Goal: Use online tool/utility: Utilize a website feature to perform a specific function

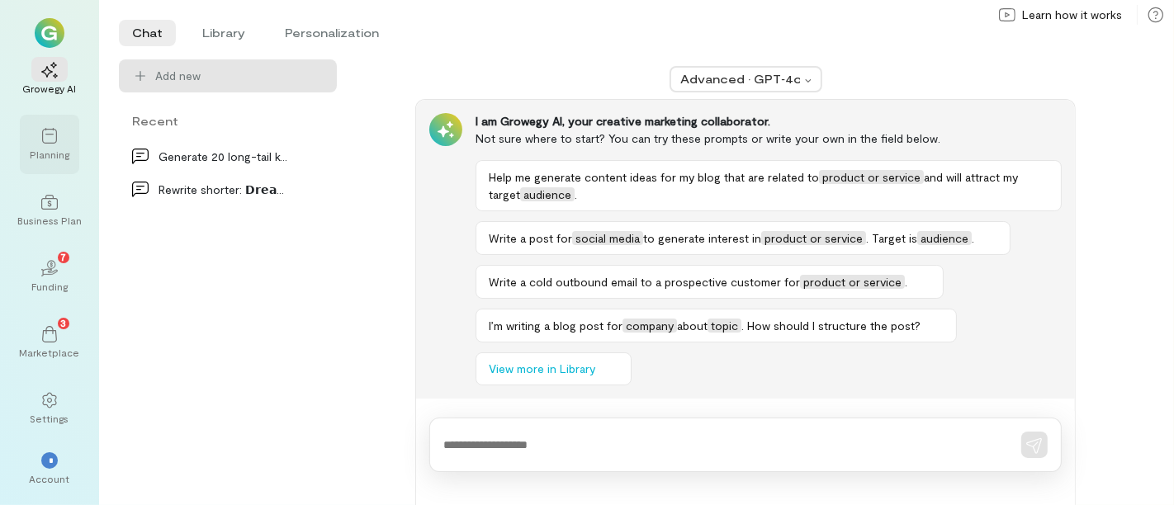
click at [47, 144] on icon at bounding box center [49, 136] width 17 height 17
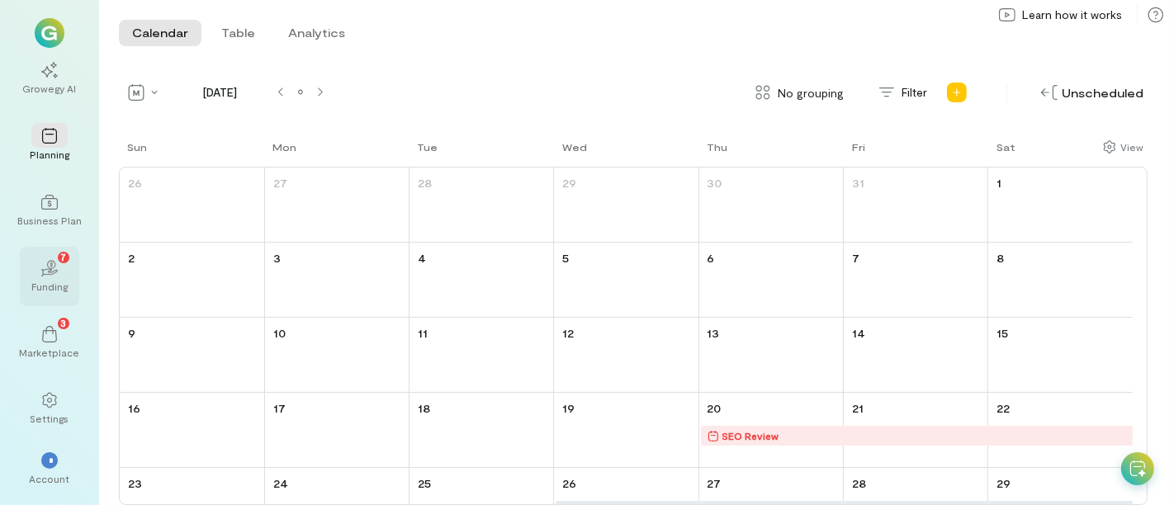
click at [64, 270] on div "02 7" at bounding box center [49, 267] width 36 height 25
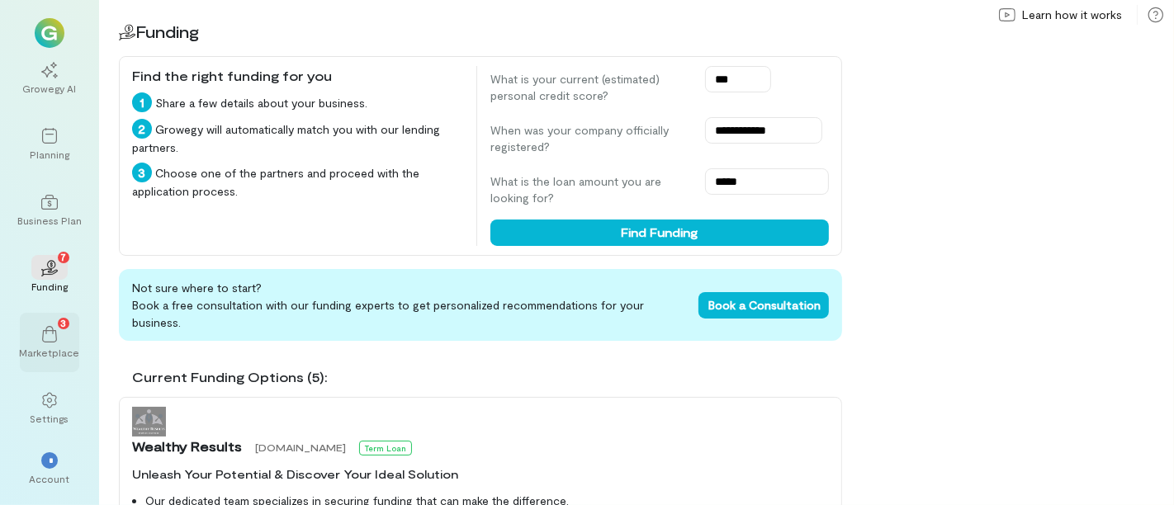
click at [54, 335] on icon at bounding box center [49, 334] width 17 height 17
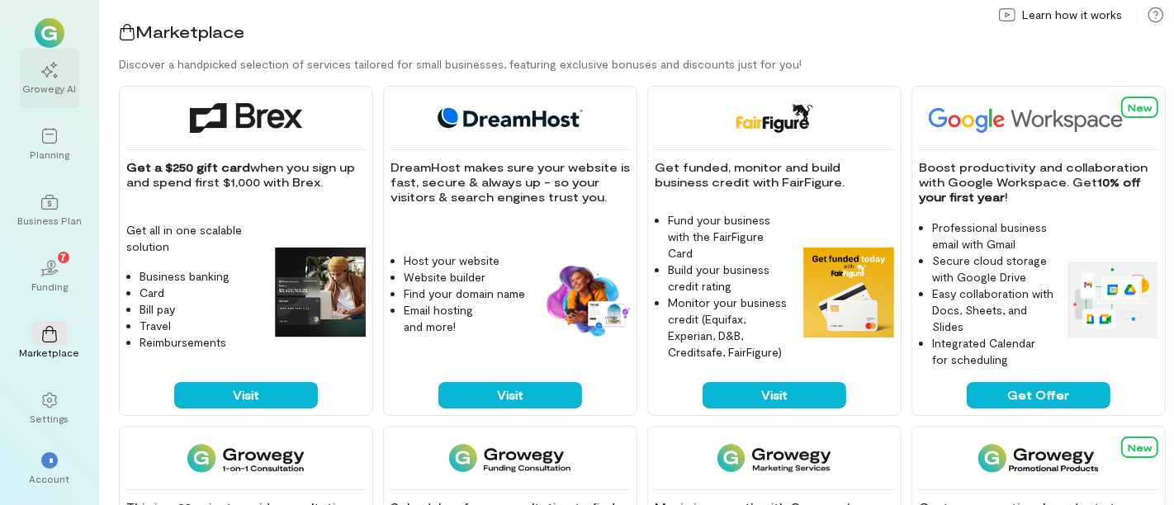
click at [63, 69] on div at bounding box center [49, 69] width 36 height 25
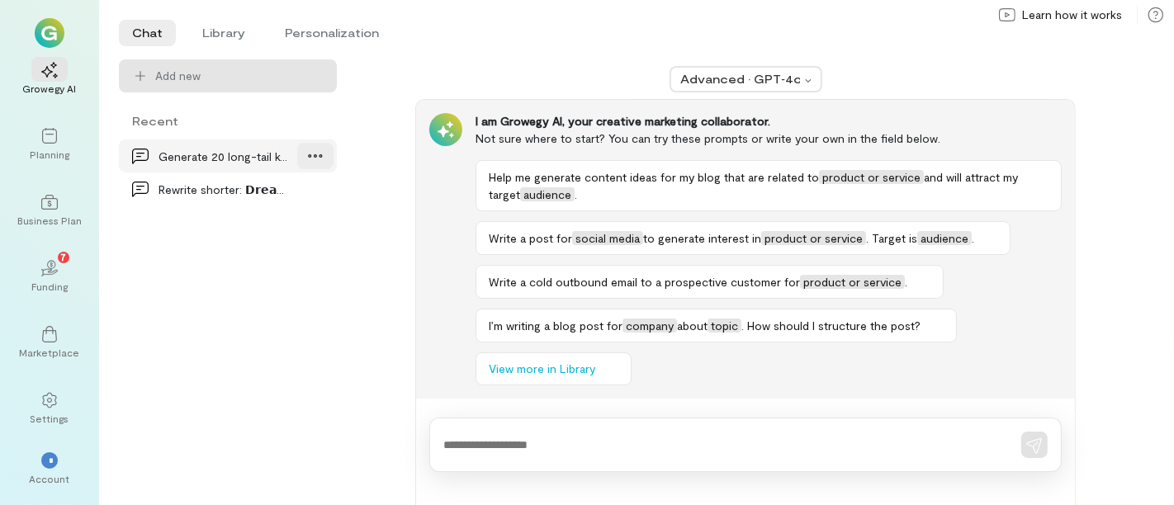
click at [317, 156] on icon at bounding box center [315, 156] width 17 height 17
drag, startPoint x: 225, startPoint y: 292, endPoint x: 222, endPoint y: 282, distance: 9.4
click at [224, 292] on div "Generate 20 long-tail keyword ideas for a small b… Rename Delete Rewrite shorte…" at bounding box center [228, 323] width 225 height 366
click at [216, 35] on li "Library" at bounding box center [223, 33] width 69 height 26
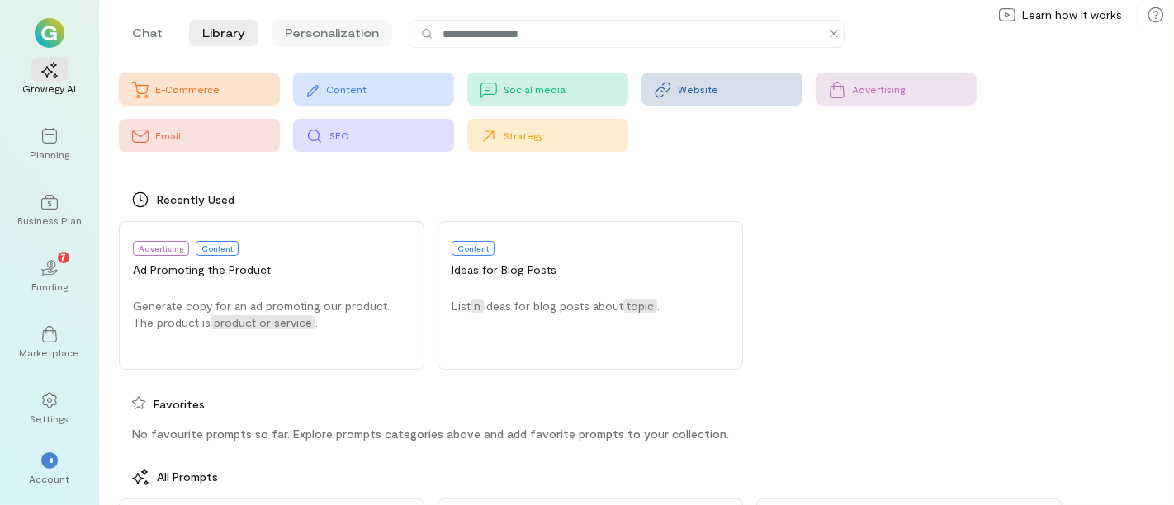
click at [360, 36] on li "Personalization" at bounding box center [332, 33] width 121 height 26
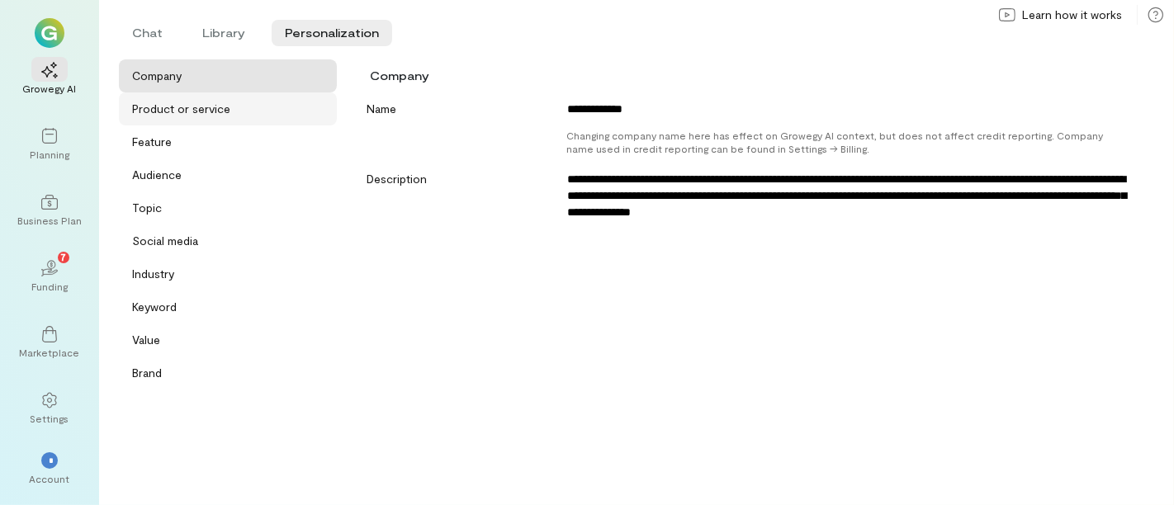
click at [205, 110] on div "Product or service" at bounding box center [181, 109] width 98 height 17
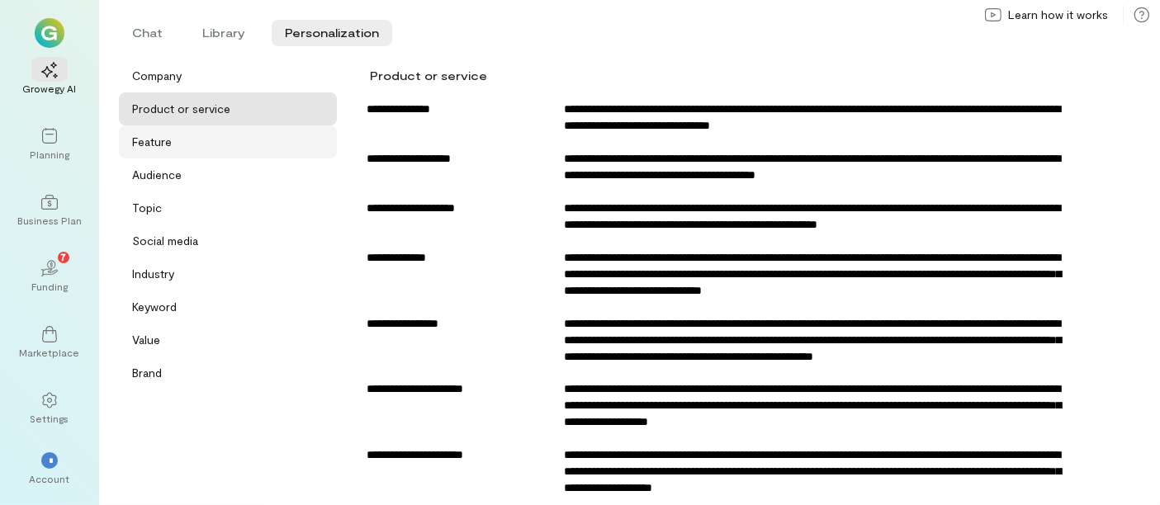
click at [168, 140] on div "Feature" at bounding box center [233, 142] width 202 height 17
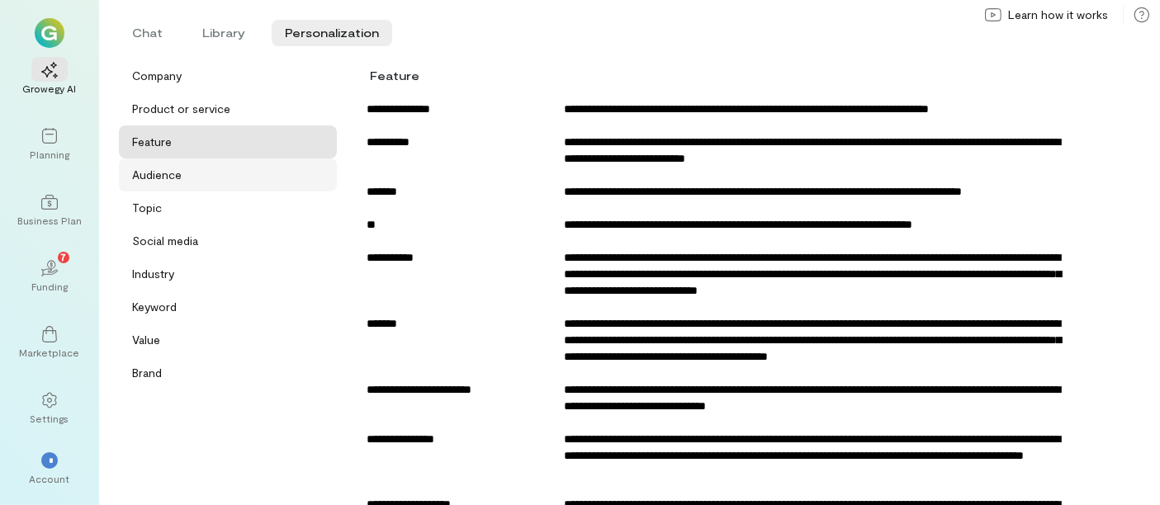
click at [168, 166] on div "Audience" at bounding box center [228, 175] width 218 height 33
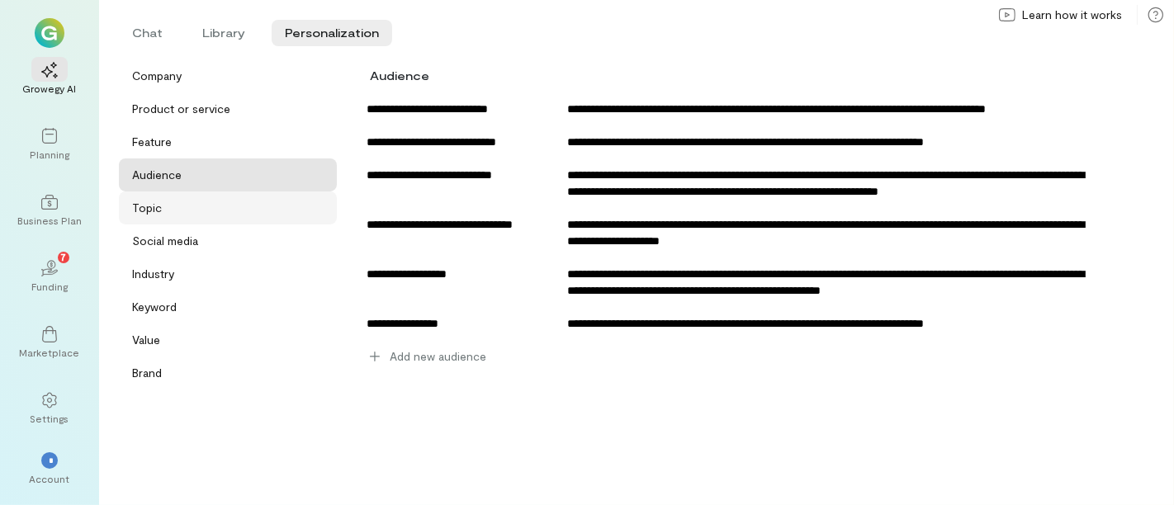
click at [176, 207] on div "Topic" at bounding box center [233, 208] width 202 height 17
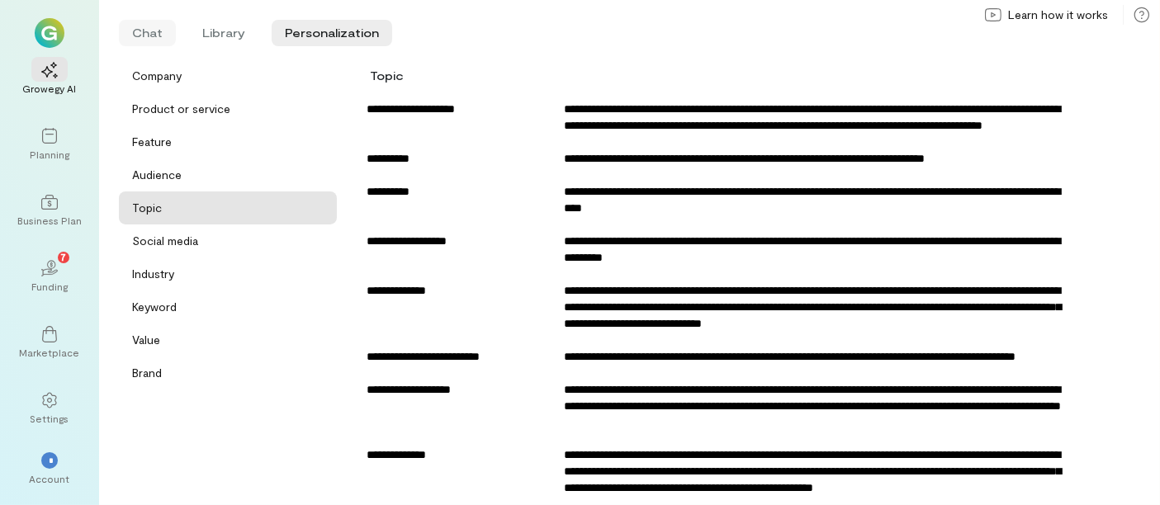
click at [144, 36] on li "Chat" at bounding box center [147, 33] width 57 height 26
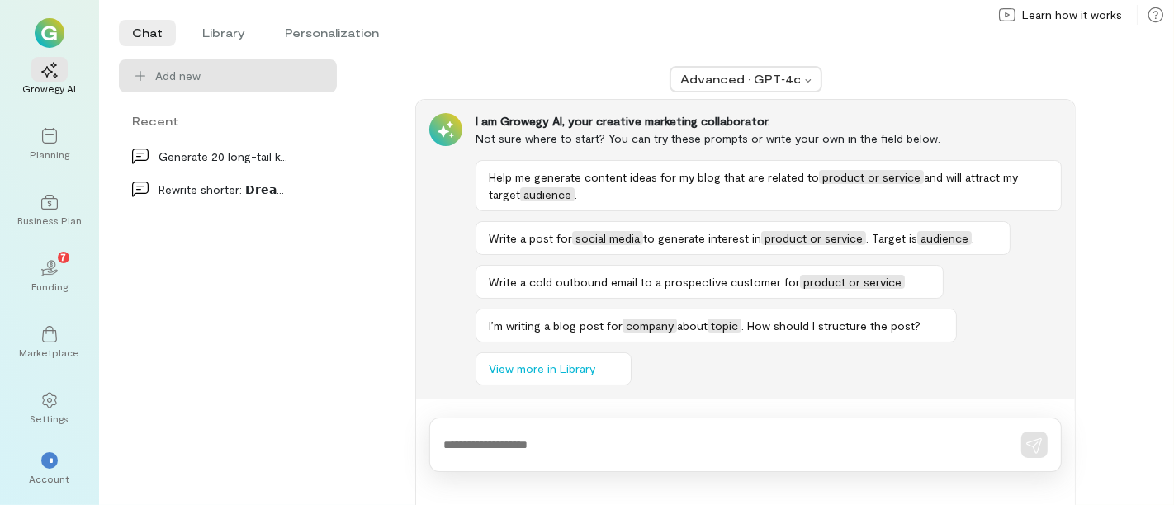
click at [553, 433] on div at bounding box center [745, 445] width 633 height 55
click at [338, 29] on li "Personalization" at bounding box center [332, 33] width 121 height 26
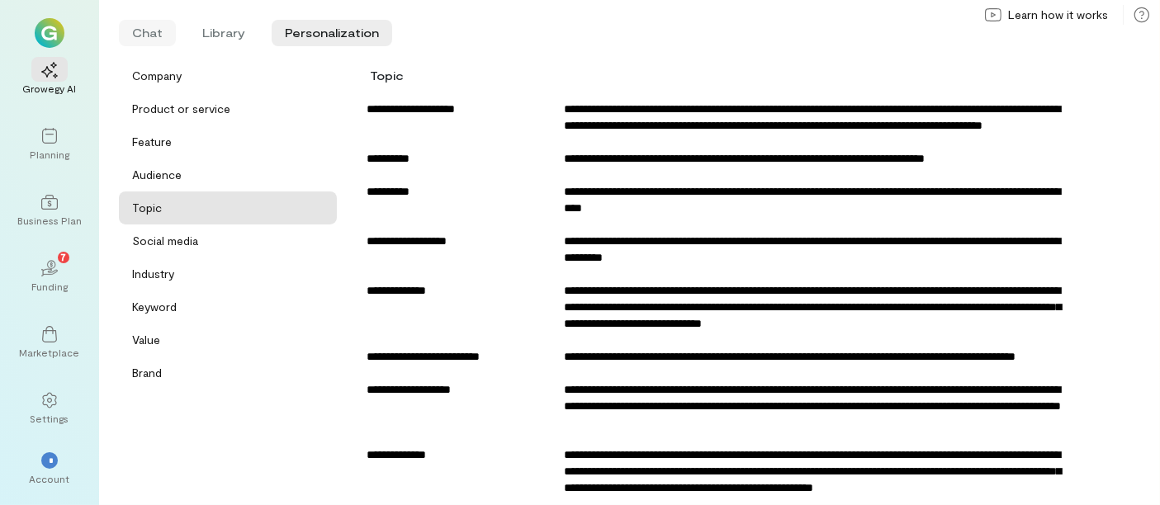
click at [157, 26] on li "Chat" at bounding box center [147, 33] width 57 height 26
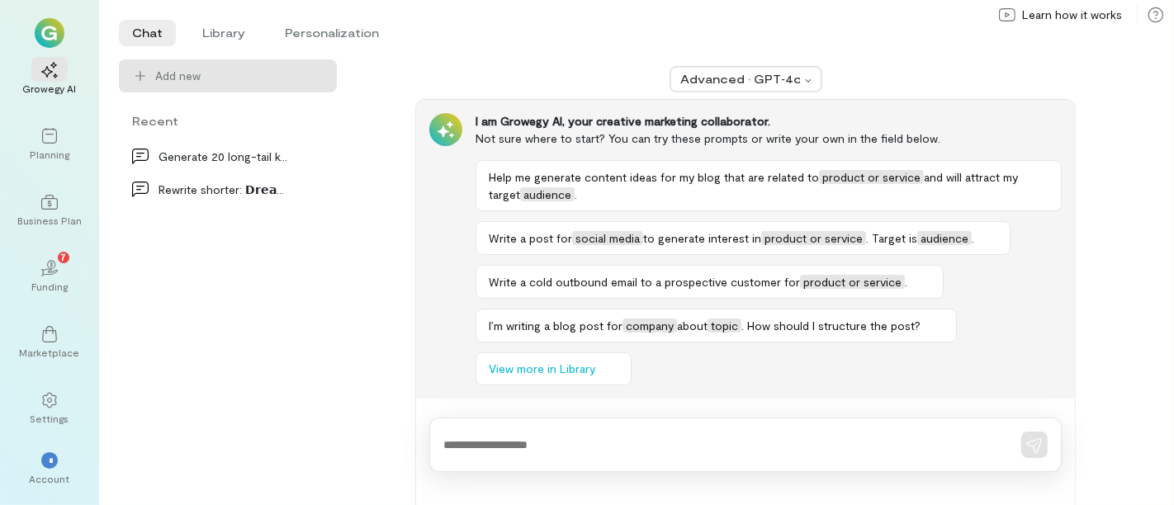
click at [563, 444] on textarea at bounding box center [723, 445] width 558 height 17
type textarea "*"
click at [259, 190] on div "Rewrite shorter: 𝗗𝗿𝗲𝗮𝗺𝘀 𝗼𝗿 𝗱𝗮𝘁𝗮: 𝘄𝗵…" at bounding box center [223, 189] width 129 height 17
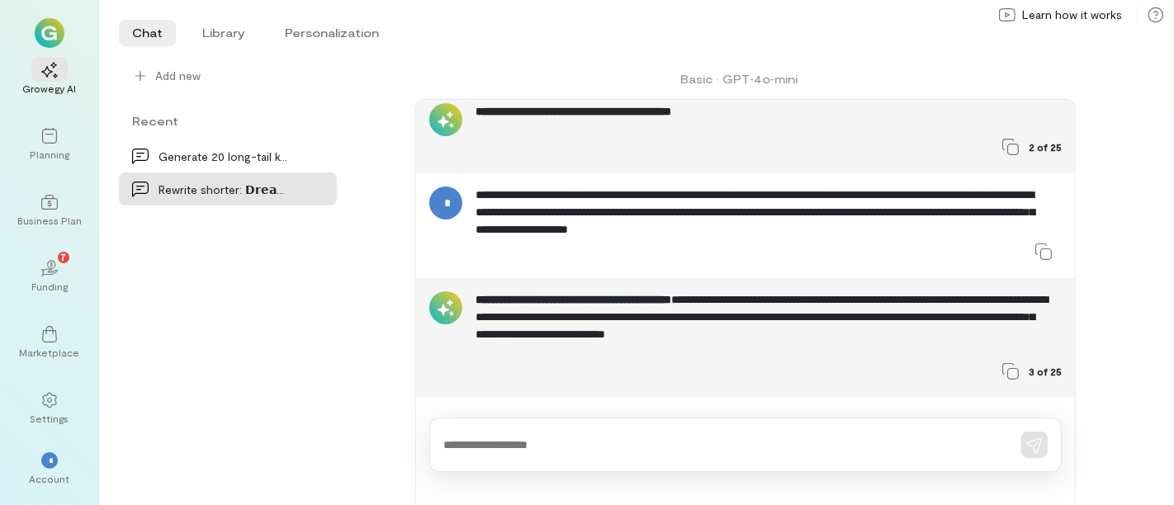
scroll to position [323, 0]
click at [318, 270] on div "Generate 20 long-tail keyword ideas for a small b… Rewrite shorter: 𝗗𝗿𝗲𝗮𝗺𝘀 𝗼𝗿 𝗱…" at bounding box center [228, 323] width 225 height 366
click at [535, 447] on textarea at bounding box center [723, 445] width 558 height 17
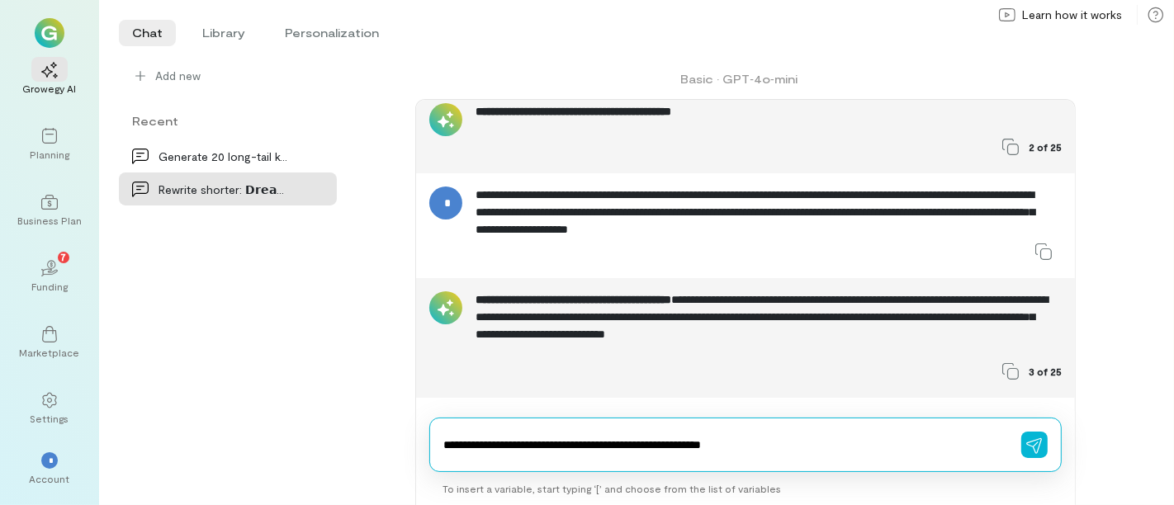
paste textarea "**********"
type textarea "**********"
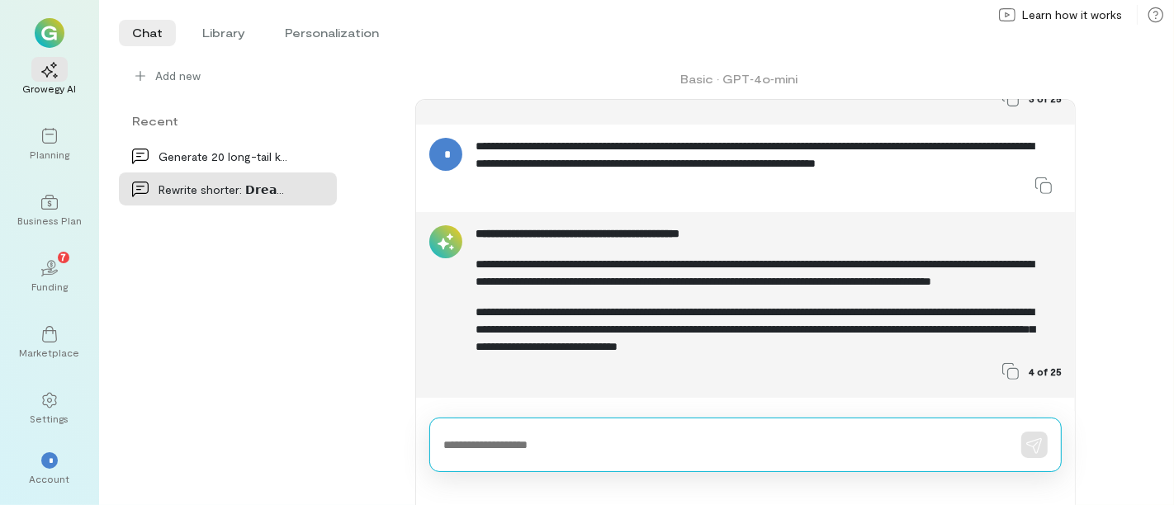
scroll to position [334, 0]
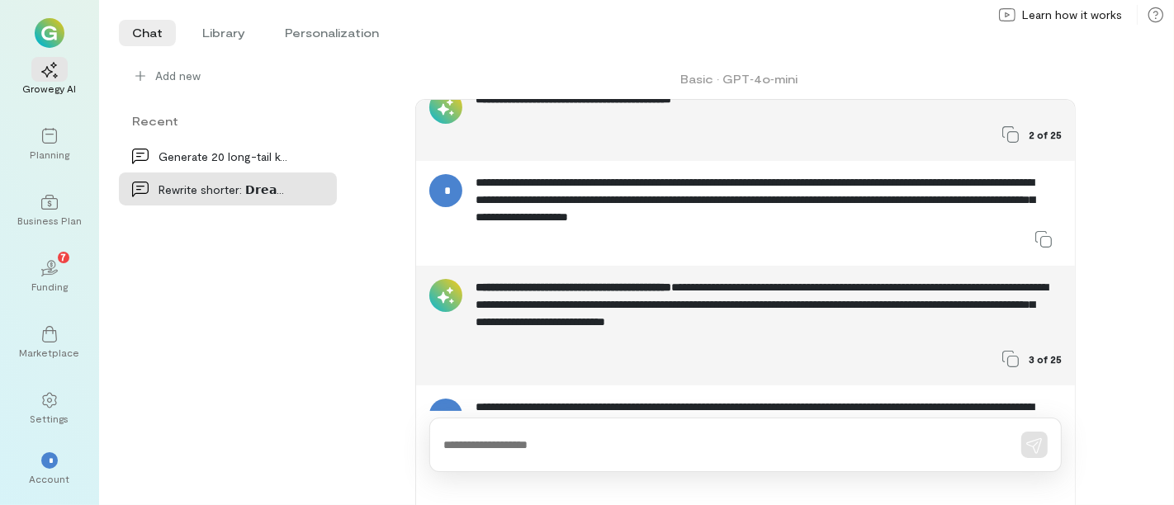
click at [143, 122] on div "Recent" at bounding box center [228, 120] width 218 height 17
click at [134, 40] on li "Chat" at bounding box center [147, 33] width 57 height 26
click at [132, 40] on li "Chat" at bounding box center [147, 33] width 57 height 26
click at [149, 72] on div "Add new" at bounding box center [228, 76] width 192 height 17
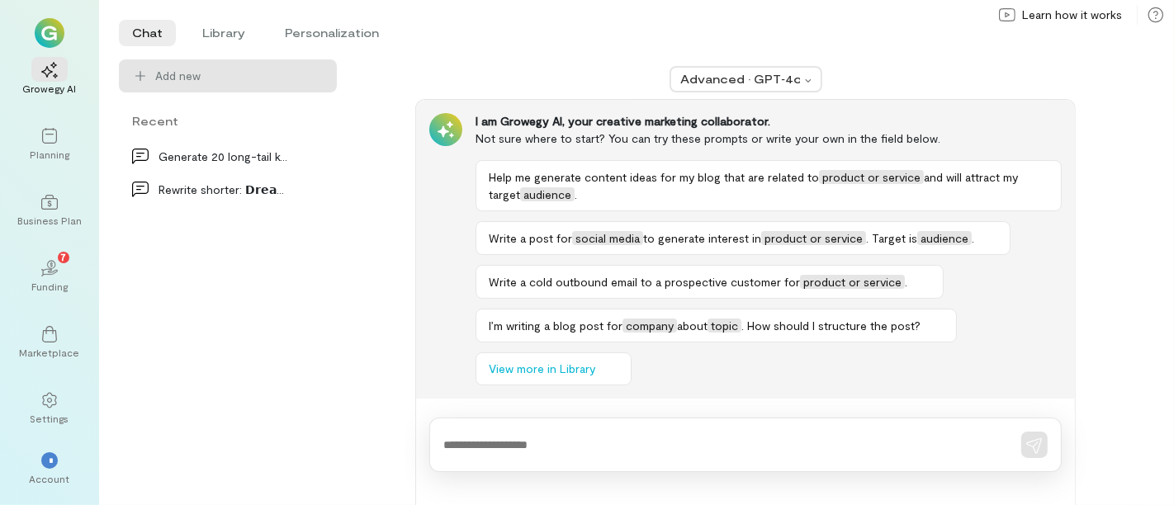
click at [502, 444] on textarea at bounding box center [723, 445] width 558 height 17
click at [523, 434] on div at bounding box center [745, 445] width 633 height 55
click at [567, 438] on textarea at bounding box center [723, 445] width 558 height 17
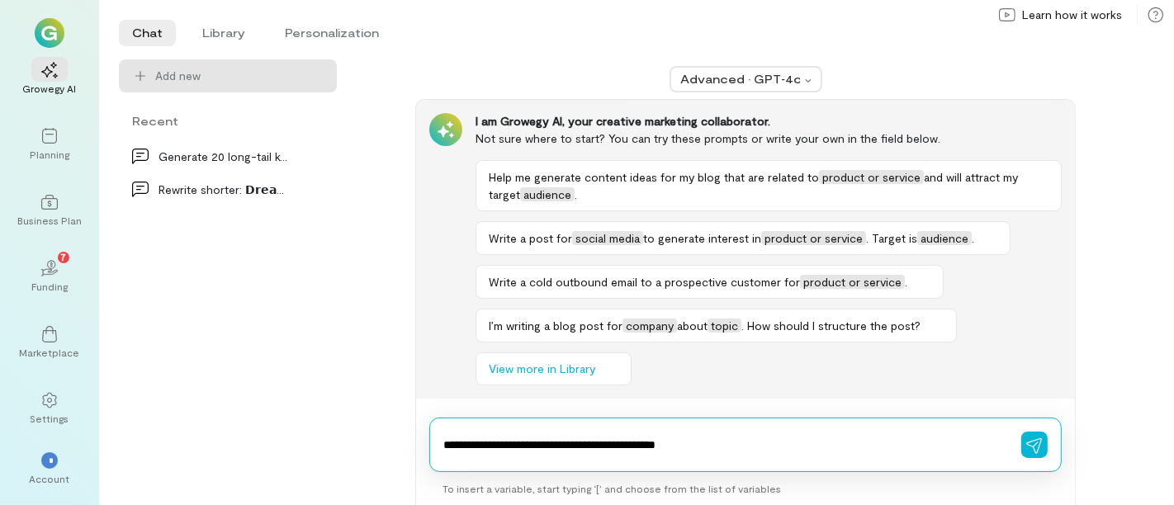
paste textarea "**********"
type textarea "**********"
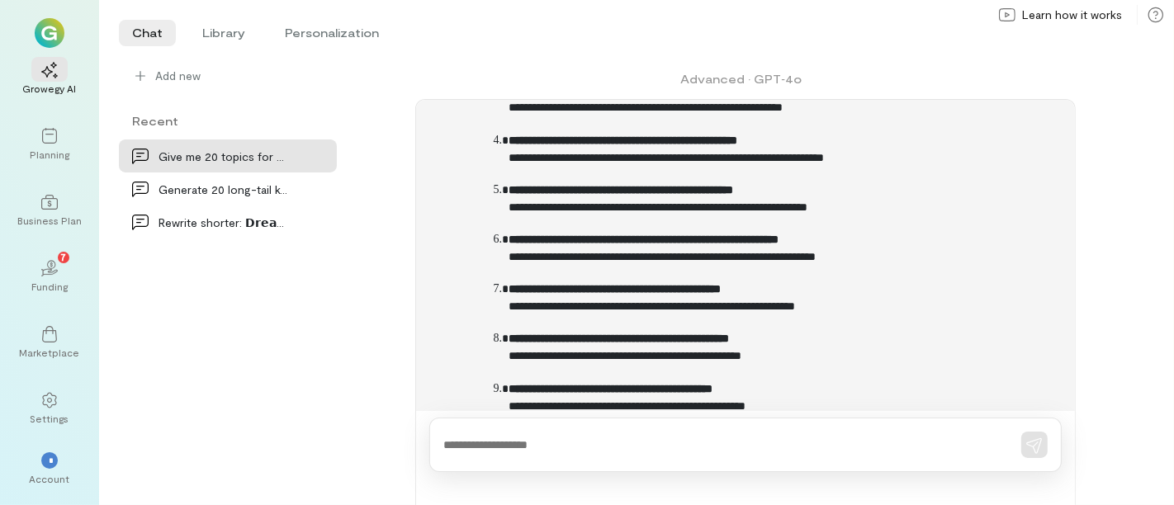
scroll to position [367, 0]
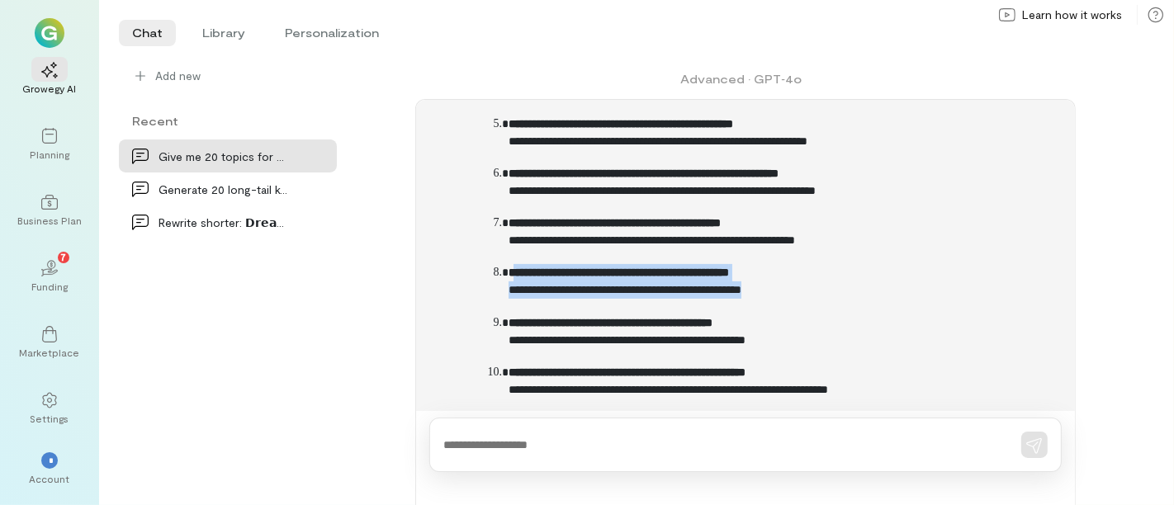
drag, startPoint x: 515, startPoint y: 270, endPoint x: 780, endPoint y: 285, distance: 265.5
click at [780, 285] on p "**********" at bounding box center [779, 282] width 540 height 36
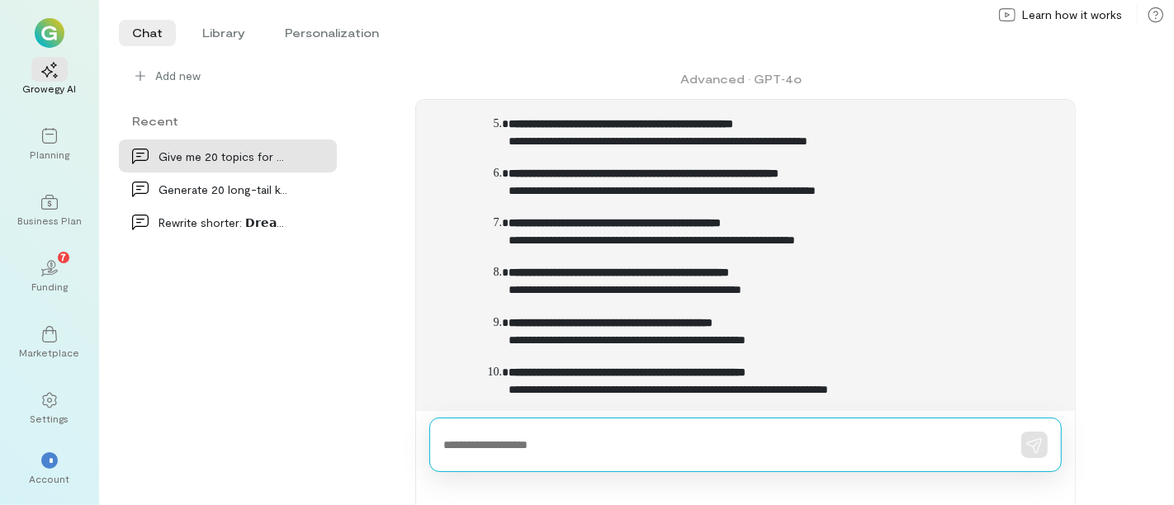
click at [556, 447] on textarea at bounding box center [723, 445] width 558 height 17
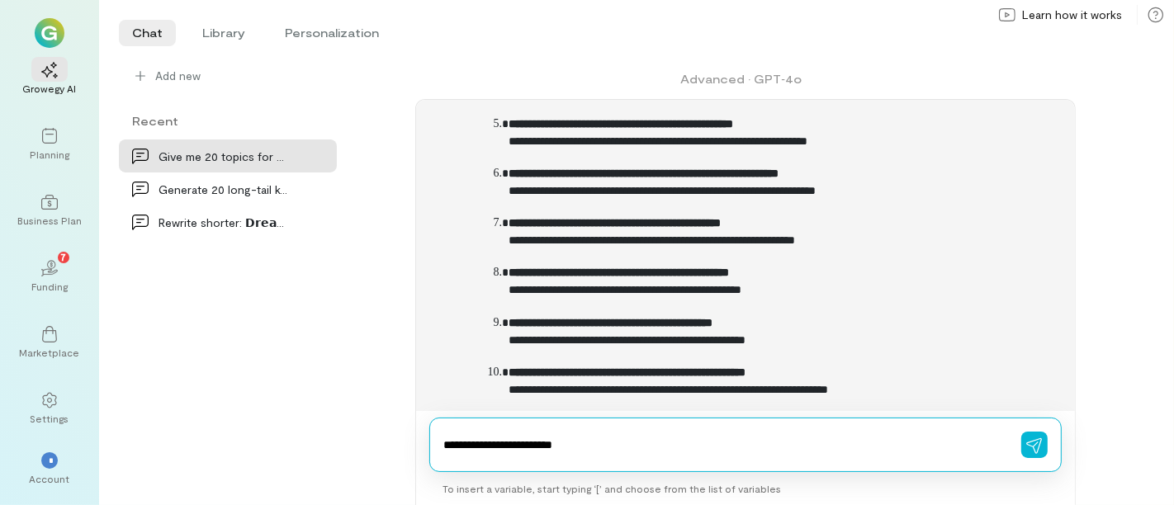
type textarea "**********"
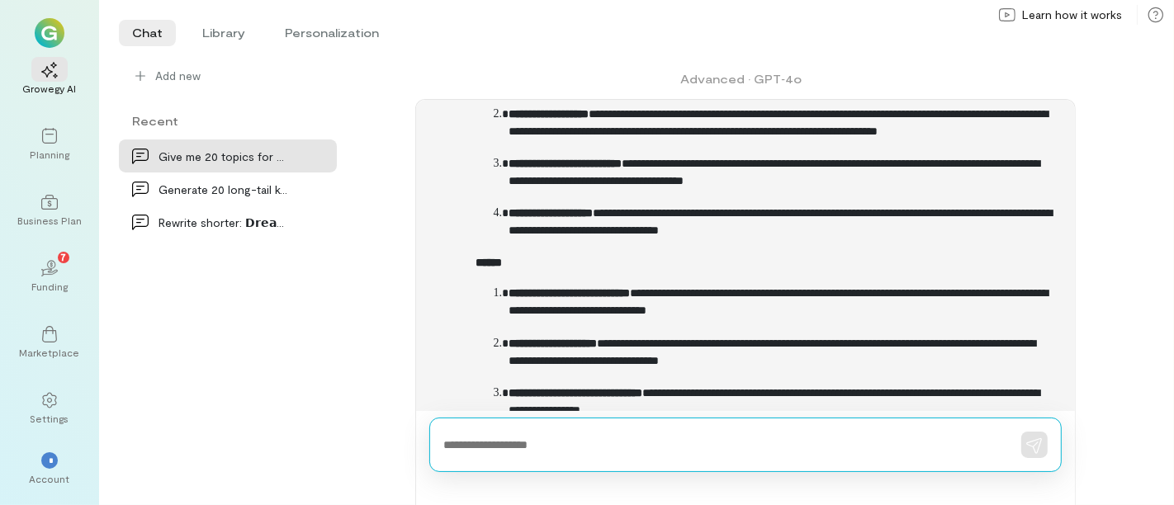
scroll to position [1715, 0]
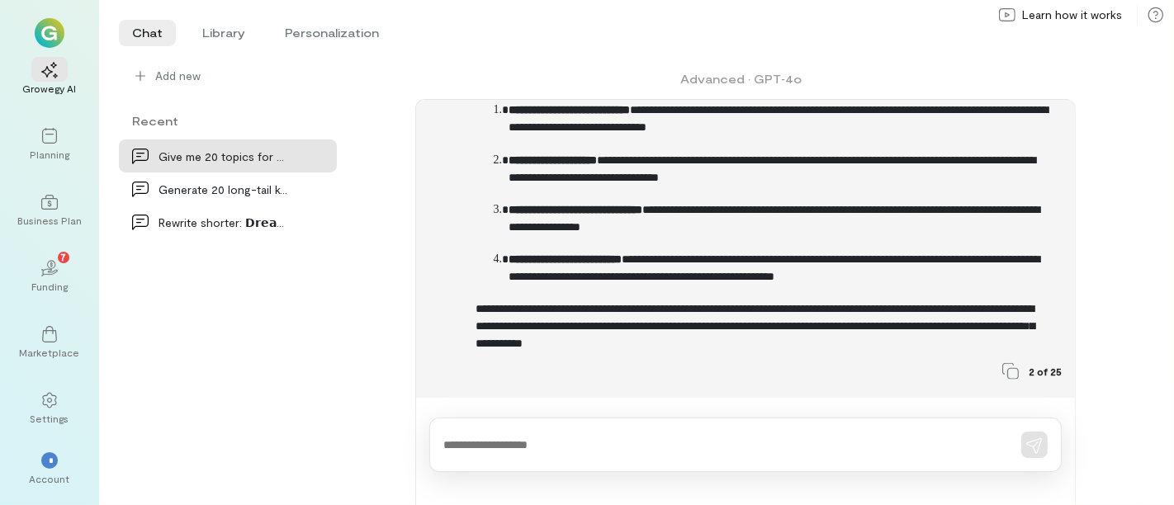
click at [654, 334] on p "**********" at bounding box center [762, 327] width 572 height 52
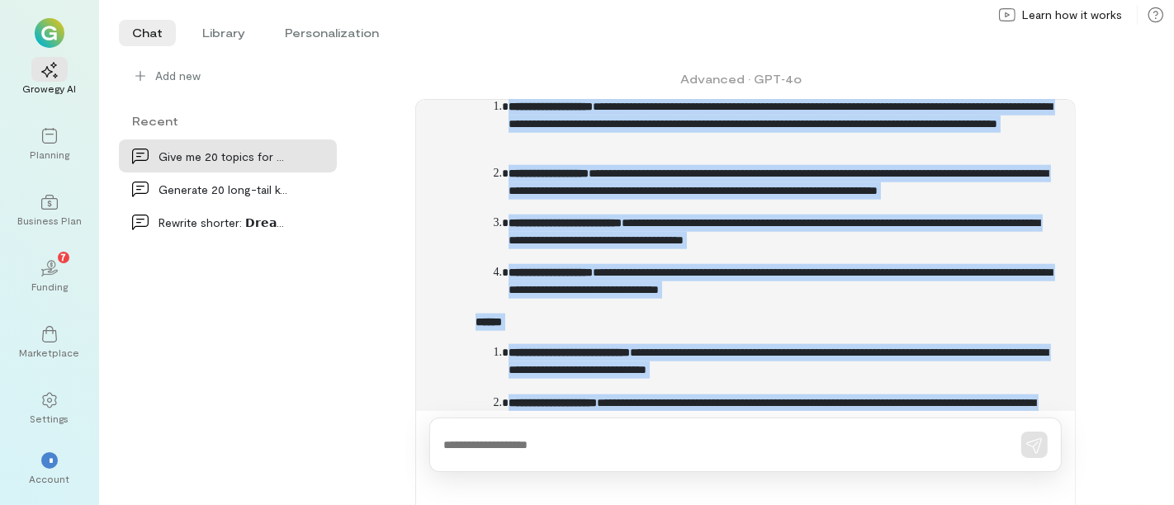
scroll to position [1255, 0]
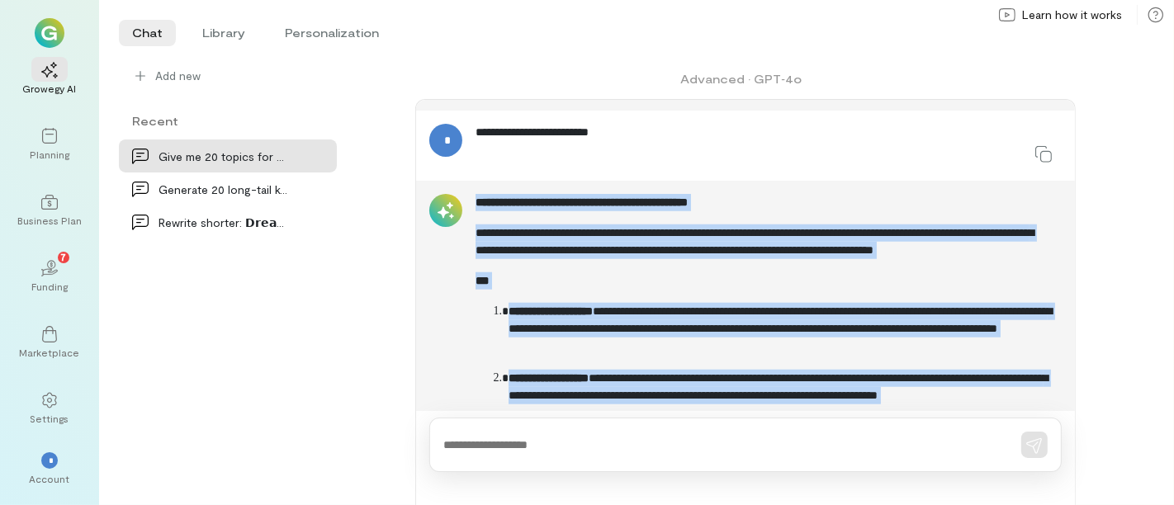
drag, startPoint x: 652, startPoint y: 334, endPoint x: 463, endPoint y: 206, distance: 228.4
click at [463, 206] on div "**********" at bounding box center [745, 513] width 633 height 639
copy div "**********"
